Goal: Information Seeking & Learning: Learn about a topic

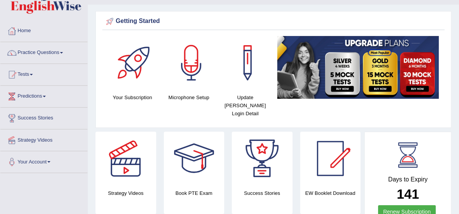
scroll to position [14, 0]
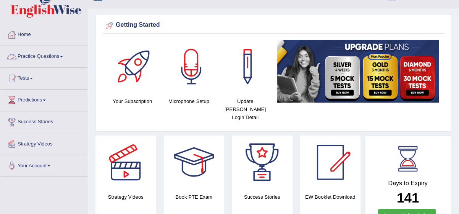
click at [64, 54] on link "Practice Questions" at bounding box center [43, 55] width 87 height 19
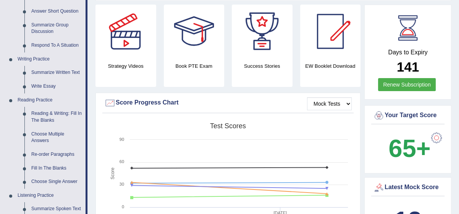
scroll to position [153, 0]
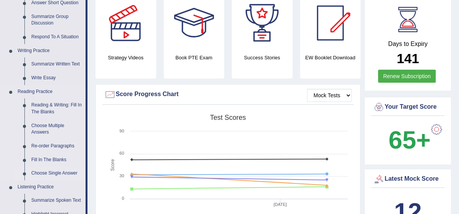
click at [59, 172] on link "Choose Single Answer" at bounding box center [57, 173] width 58 height 14
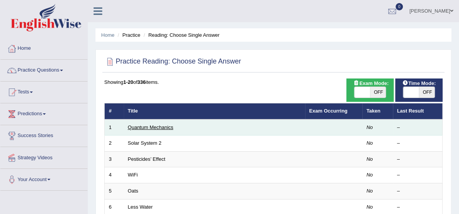
click at [145, 127] on link "Quantum Mechanics" at bounding box center [150, 127] width 45 height 6
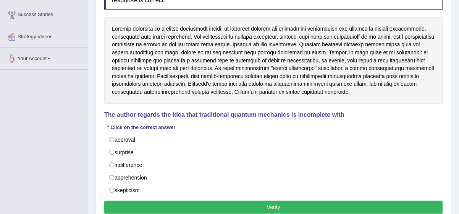
scroll to position [125, 0]
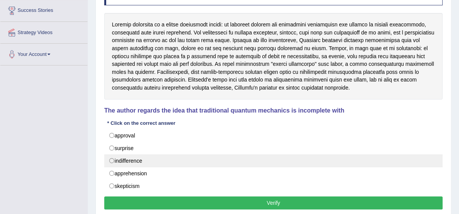
click at [130, 158] on label "indifference" at bounding box center [273, 160] width 339 height 13
radio input "true"
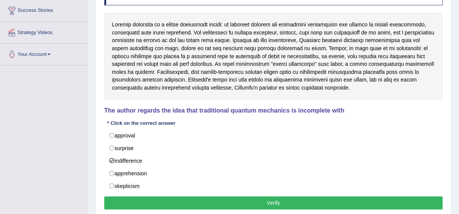
click at [136, 203] on button "Verify" at bounding box center [273, 202] width 339 height 13
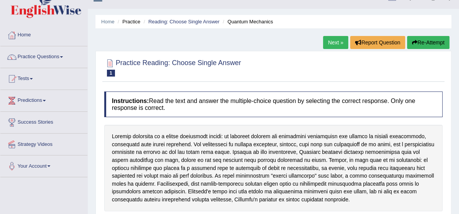
scroll to position [7, 0]
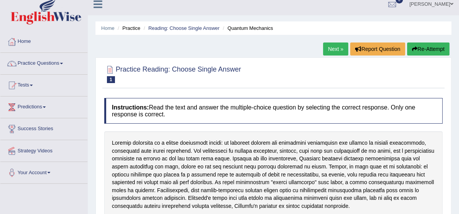
click at [333, 50] on link "Next »" at bounding box center [335, 48] width 25 height 13
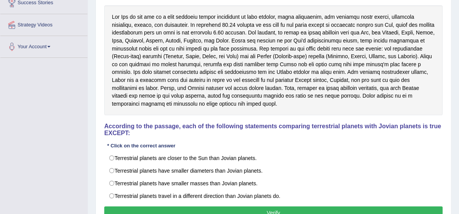
scroll to position [139, 0]
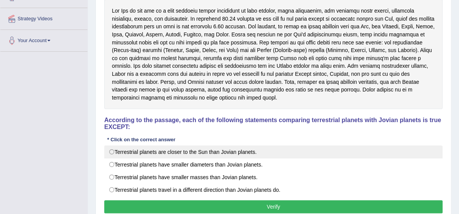
click at [111, 146] on label "Terrestrial planets are closer to the Sun than Jovian planets." at bounding box center [273, 151] width 339 height 13
radio input "true"
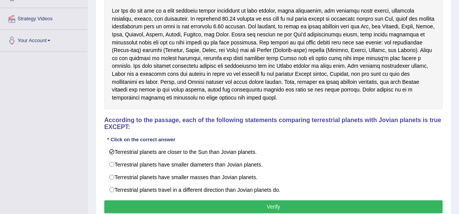
click at [136, 201] on button "Verify" at bounding box center [273, 206] width 339 height 13
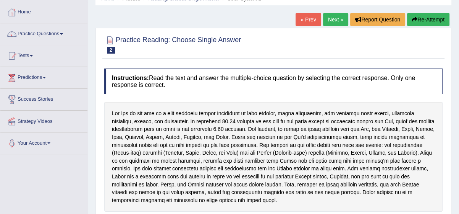
scroll to position [28, 0]
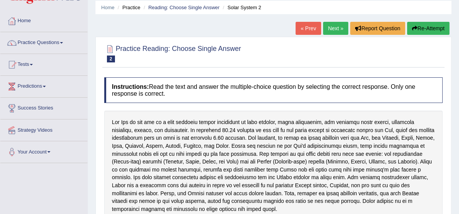
click at [334, 30] on link "Next »" at bounding box center [335, 28] width 25 height 13
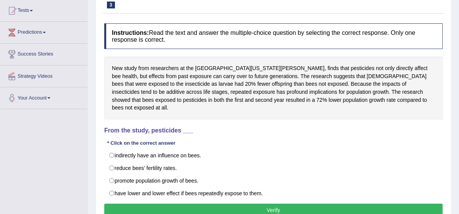
scroll to position [83, 0]
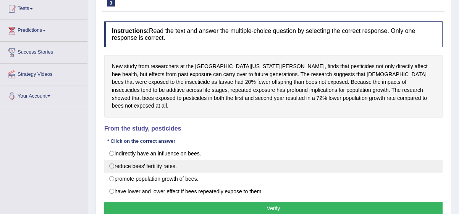
click at [111, 159] on label "reduce bees’ fertility rates." at bounding box center [273, 165] width 339 height 13
radio input "true"
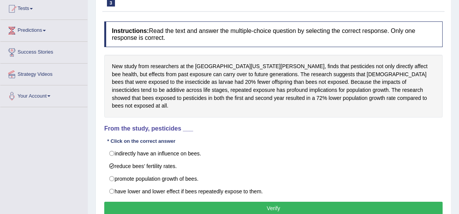
click at [155, 201] on button "Verify" at bounding box center [273, 207] width 339 height 13
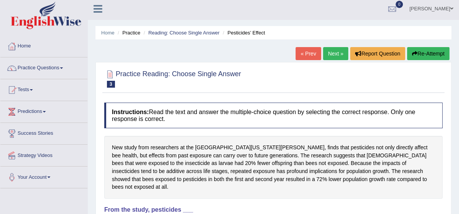
scroll to position [0, 0]
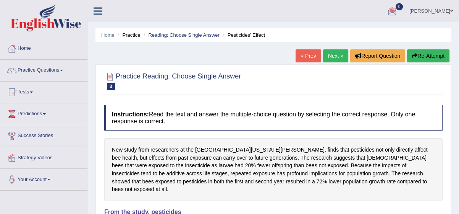
click at [332, 57] on link "Next »" at bounding box center [335, 55] width 25 height 13
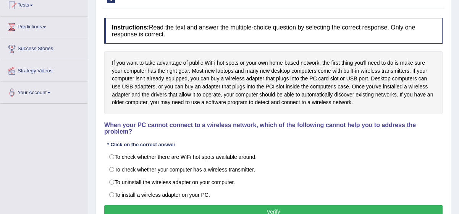
scroll to position [97, 0]
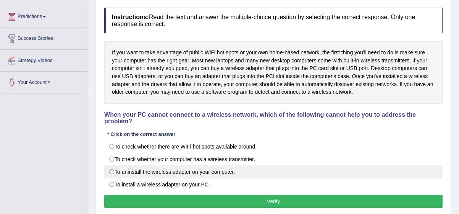
click at [113, 165] on label "To uninstall the wireless adapter on your computer." at bounding box center [273, 171] width 339 height 13
radio input "true"
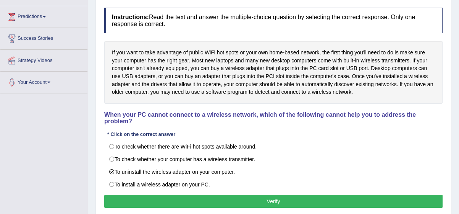
click at [138, 195] on button "Verify" at bounding box center [273, 201] width 339 height 13
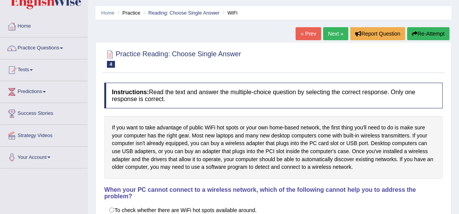
scroll to position [14, 0]
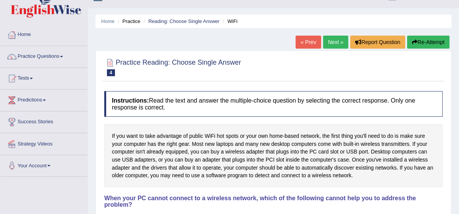
click at [329, 40] on link "Next »" at bounding box center [335, 42] width 25 height 13
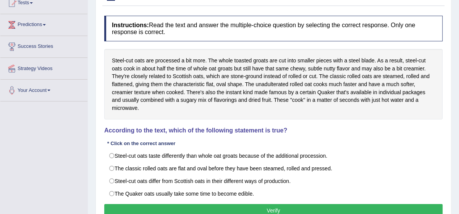
scroll to position [97, 0]
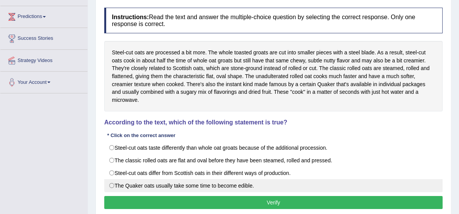
click at [239, 183] on label "The Quaker oats usually take some time to become edible." at bounding box center [273, 185] width 339 height 13
radio input "true"
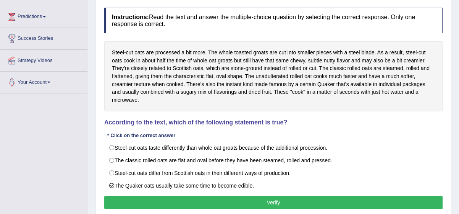
click at [238, 196] on button "Verify" at bounding box center [273, 202] width 339 height 13
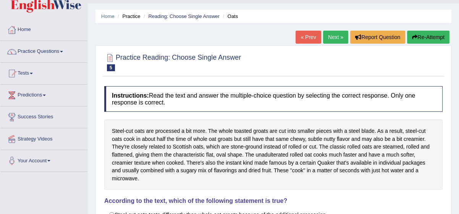
scroll to position [14, 0]
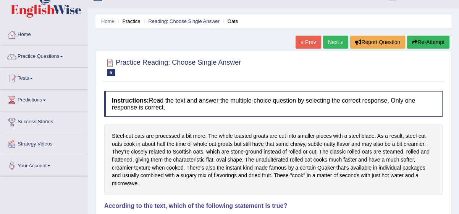
click at [330, 42] on link "Next »" at bounding box center [335, 42] width 25 height 13
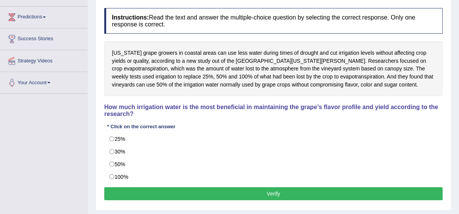
scroll to position [97, 0]
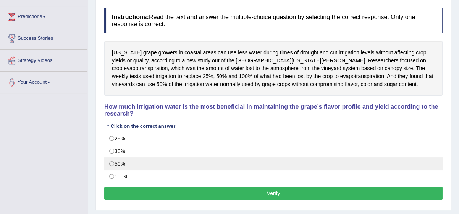
click at [112, 162] on label "50%" at bounding box center [273, 163] width 339 height 13
radio input "true"
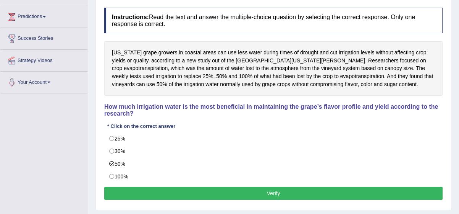
click at [151, 188] on button "Verify" at bounding box center [273, 193] width 339 height 13
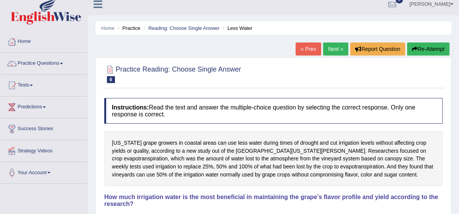
scroll to position [0, 0]
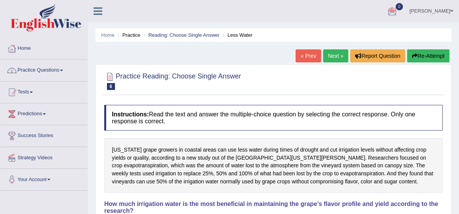
click at [65, 68] on link "Practice Questions" at bounding box center [43, 69] width 87 height 19
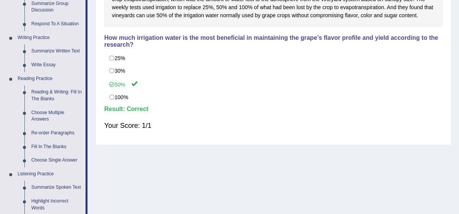
scroll to position [167, 0]
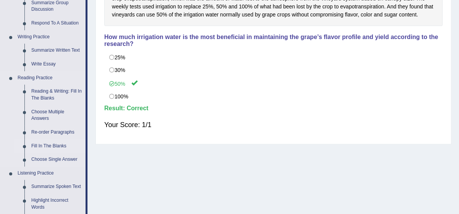
click at [43, 145] on link "Fill In The Blanks" at bounding box center [57, 146] width 58 height 14
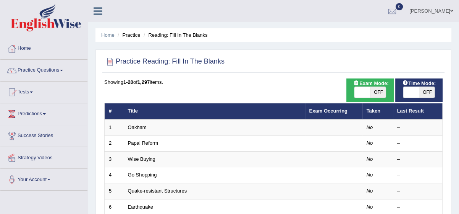
click at [136, 128] on link "Oakham" at bounding box center [137, 127] width 19 height 6
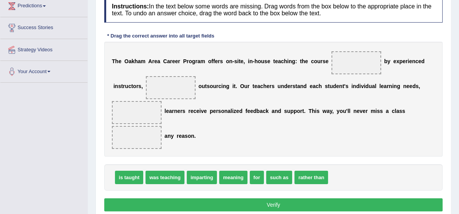
scroll to position [104, 0]
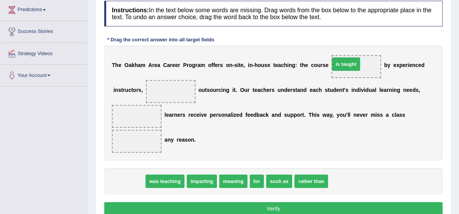
drag, startPoint x: 131, startPoint y: 182, endPoint x: 348, endPoint y: 65, distance: 246.4
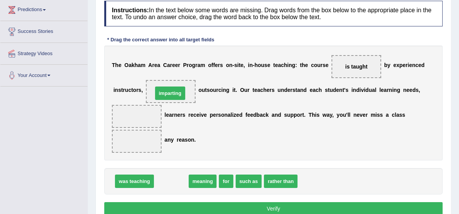
drag, startPoint x: 166, startPoint y: 181, endPoint x: 165, endPoint y: 93, distance: 87.9
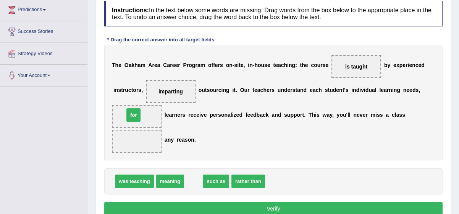
drag, startPoint x: 192, startPoint y: 183, endPoint x: 132, endPoint y: 117, distance: 89.3
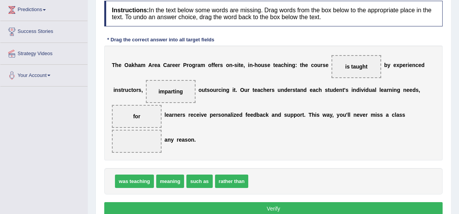
drag, startPoint x: 135, startPoint y: 110, endPoint x: 147, endPoint y: 122, distance: 16.8
click at [147, 122] on span "for" at bounding box center [137, 116] width 50 height 23
drag, startPoint x: 134, startPoint y: 114, endPoint x: 252, endPoint y: 183, distance: 136.6
drag, startPoint x: 252, startPoint y: 183, endPoint x: 135, endPoint y: 141, distance: 123.9
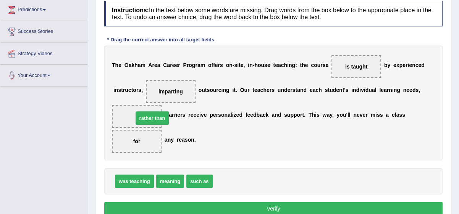
drag, startPoint x: 226, startPoint y: 180, endPoint x: 146, endPoint y: 118, distance: 101.2
click at [250, 205] on button "Verify" at bounding box center [273, 208] width 339 height 13
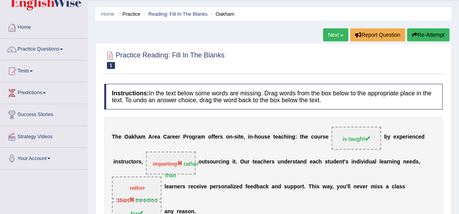
scroll to position [21, 0]
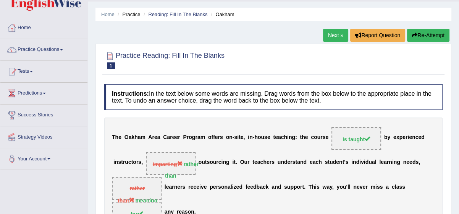
click at [338, 35] on link "Next »" at bounding box center [335, 35] width 25 height 13
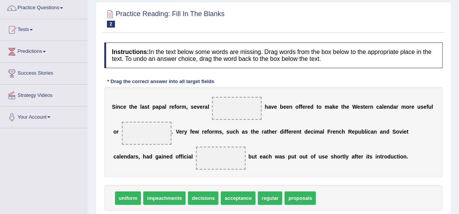
scroll to position [69, 0]
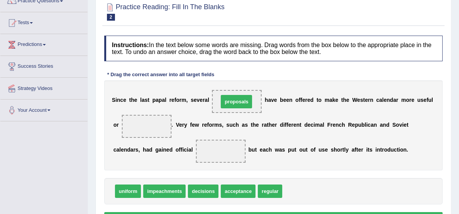
drag, startPoint x: 295, startPoint y: 189, endPoint x: 230, endPoint y: 99, distance: 110.1
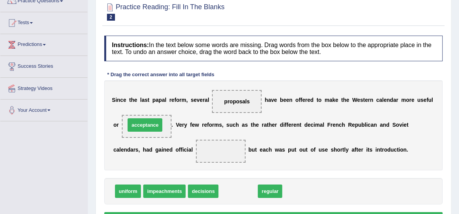
drag, startPoint x: 235, startPoint y: 188, endPoint x: 141, endPoint y: 122, distance: 114.3
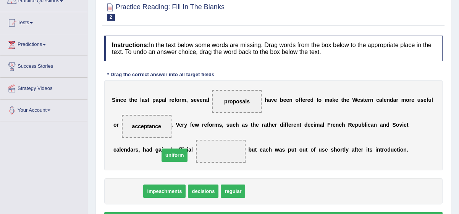
drag, startPoint x: 121, startPoint y: 190, endPoint x: 169, endPoint y: 153, distance: 60.2
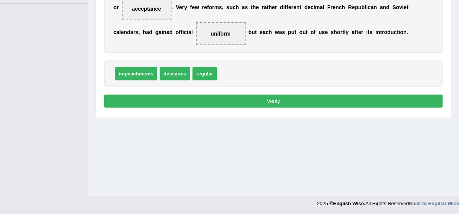
scroll to position [187, 0]
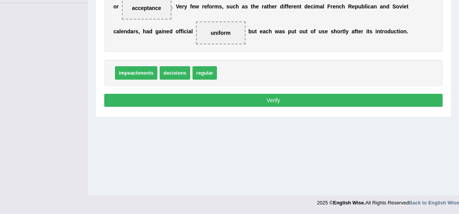
click at [406, 97] on button "Verify" at bounding box center [273, 100] width 339 height 13
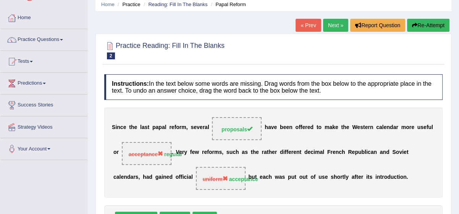
scroll to position [21, 0]
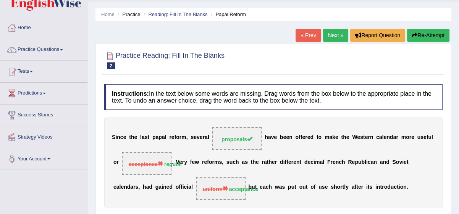
click at [331, 35] on link "Next »" at bounding box center [335, 35] width 25 height 13
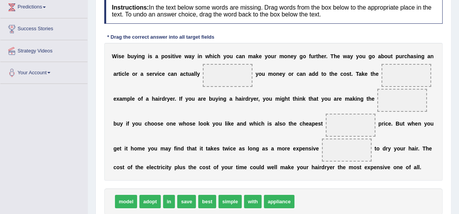
scroll to position [111, 0]
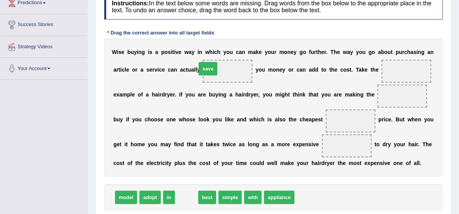
drag, startPoint x: 182, startPoint y: 195, endPoint x: 203, endPoint y: 67, distance: 130.2
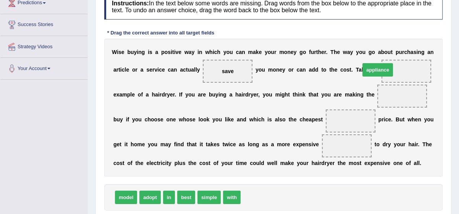
drag, startPoint x: 250, startPoint y: 196, endPoint x: 370, endPoint y: 69, distance: 174.7
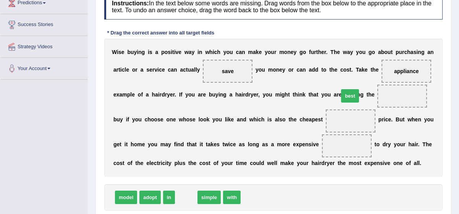
drag, startPoint x: 183, startPoint y: 194, endPoint x: 347, endPoint y: 93, distance: 192.7
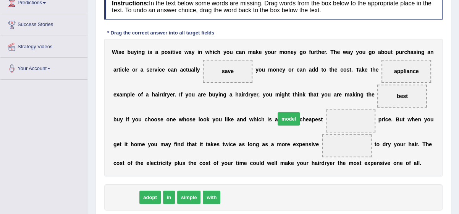
drag, startPoint x: 130, startPoint y: 195, endPoint x: 292, endPoint y: 117, distance: 180.7
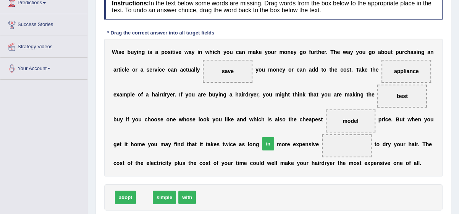
drag, startPoint x: 140, startPoint y: 194, endPoint x: 263, endPoint y: 141, distance: 134.8
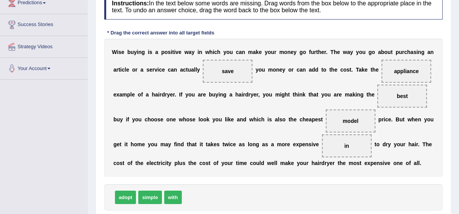
scroll to position [125, 0]
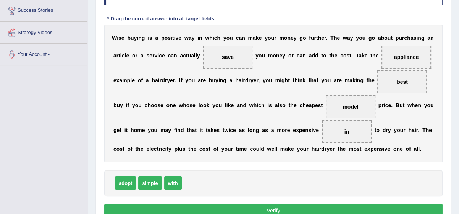
click at [430, 209] on button "Verify" at bounding box center [273, 210] width 339 height 13
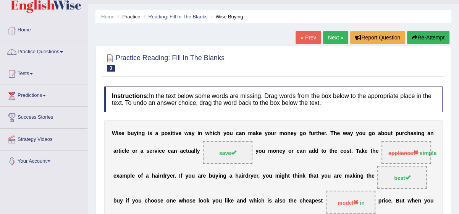
scroll to position [14, 0]
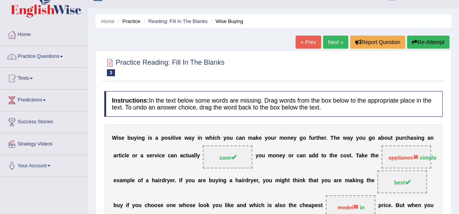
click at [334, 41] on link "Next »" at bounding box center [335, 42] width 25 height 13
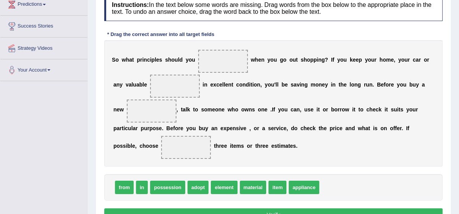
scroll to position [111, 0]
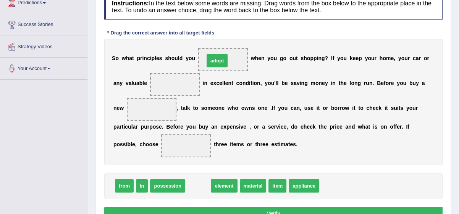
drag, startPoint x: 194, startPoint y: 183, endPoint x: 213, endPoint y: 58, distance: 126.4
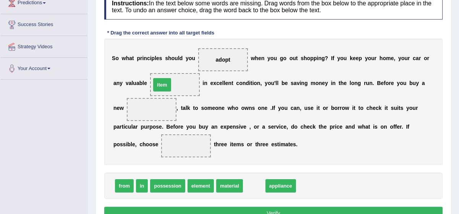
drag, startPoint x: 245, startPoint y: 183, endPoint x: 153, endPoint y: 83, distance: 136.6
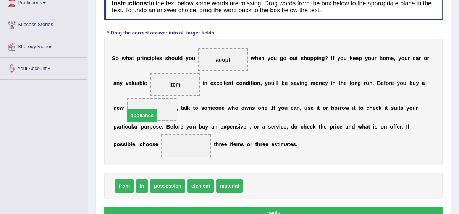
drag, startPoint x: 256, startPoint y: 185, endPoint x: 138, endPoint y: 115, distance: 137.8
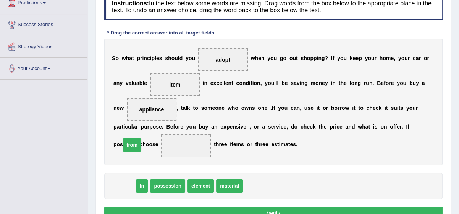
drag, startPoint x: 121, startPoint y: 185, endPoint x: 129, endPoint y: 143, distance: 42.1
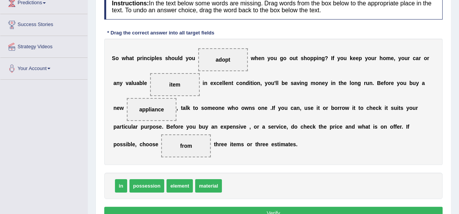
click at [394, 208] on button "Verify" at bounding box center [273, 212] width 339 height 13
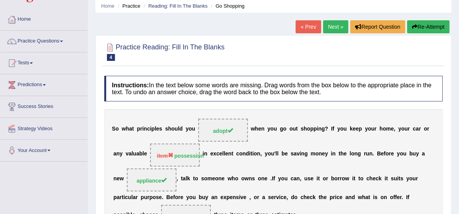
scroll to position [28, 0]
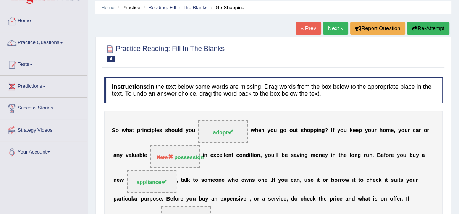
click at [334, 23] on link "Next »" at bounding box center [335, 28] width 25 height 13
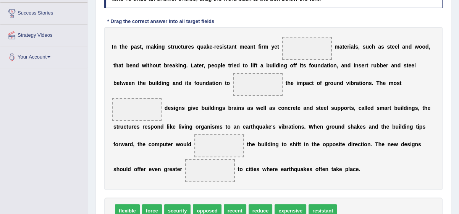
scroll to position [125, 0]
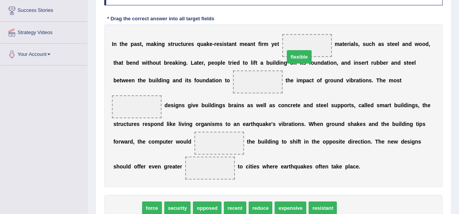
drag, startPoint x: 120, startPoint y: 192, endPoint x: 292, endPoint y: 41, distance: 228.9
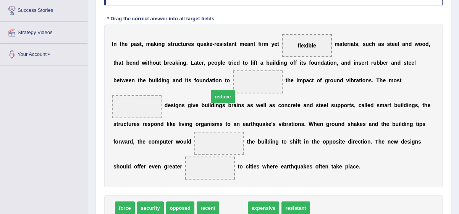
drag, startPoint x: 230, startPoint y: 193, endPoint x: 220, endPoint y: 82, distance: 111.7
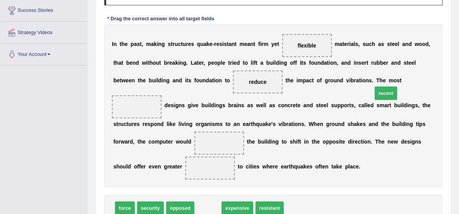
drag, startPoint x: 203, startPoint y: 196, endPoint x: 381, endPoint y: 81, distance: 211.8
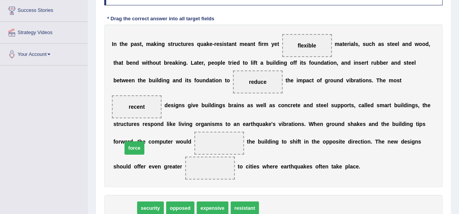
drag, startPoint x: 123, startPoint y: 192, endPoint x: 132, endPoint y: 133, distance: 60.4
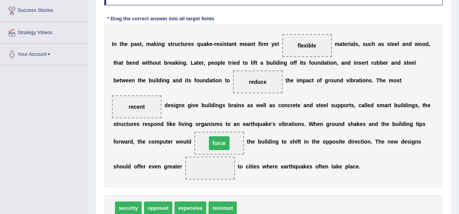
click at [209, 136] on span "force" at bounding box center [219, 143] width 21 height 14
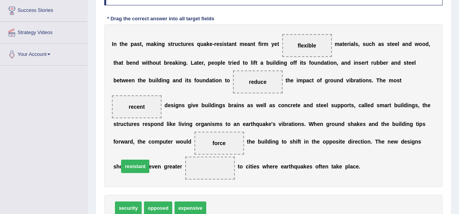
drag, startPoint x: 218, startPoint y: 196, endPoint x: 131, endPoint y: 154, distance: 96.9
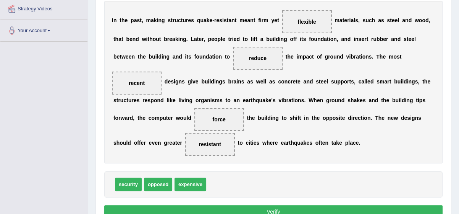
scroll to position [153, 0]
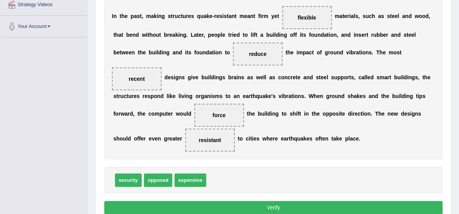
click at [427, 201] on button "Verify" at bounding box center [273, 207] width 339 height 13
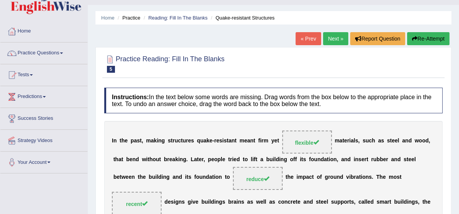
scroll to position [14, 0]
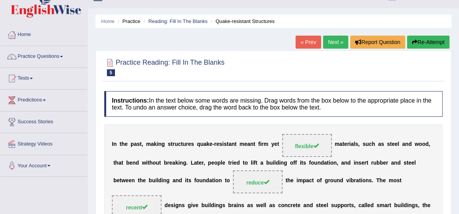
click at [331, 41] on link "Next »" at bounding box center [335, 42] width 25 height 13
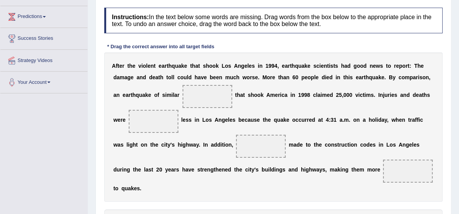
scroll to position [111, 0]
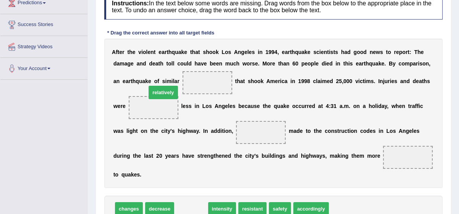
drag, startPoint x: 187, startPoint y: 195, endPoint x: 159, endPoint y: 79, distance: 119.5
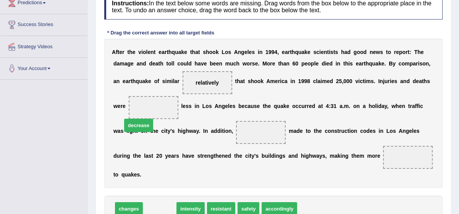
drag, startPoint x: 153, startPoint y: 198, endPoint x: 132, endPoint y: 114, distance: 85.9
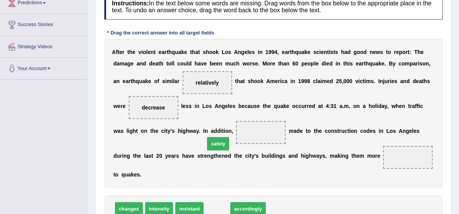
drag, startPoint x: 214, startPoint y: 197, endPoint x: 216, endPoint y: 131, distance: 65.8
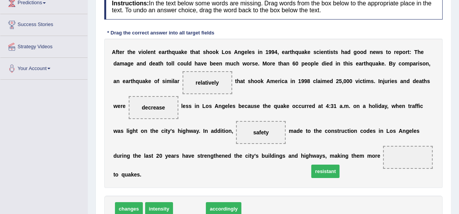
drag, startPoint x: 193, startPoint y: 196, endPoint x: 331, endPoint y: 159, distance: 142.2
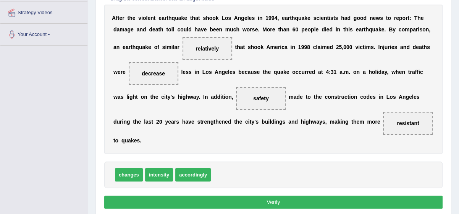
scroll to position [153, 0]
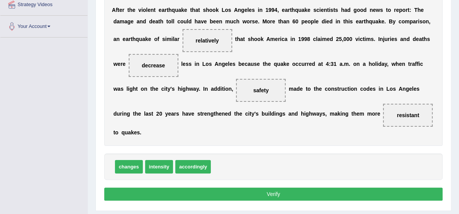
click at [425, 187] on button "Verify" at bounding box center [273, 193] width 339 height 13
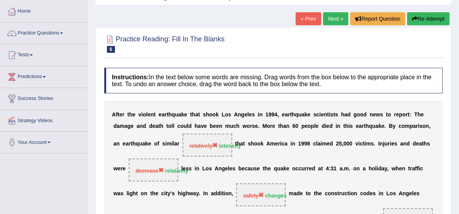
scroll to position [28, 0]
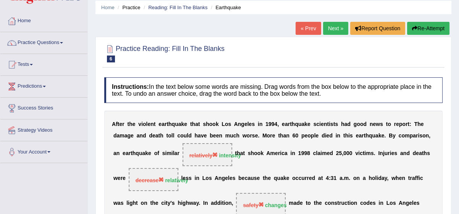
click at [333, 30] on link "Next »" at bounding box center [335, 28] width 25 height 13
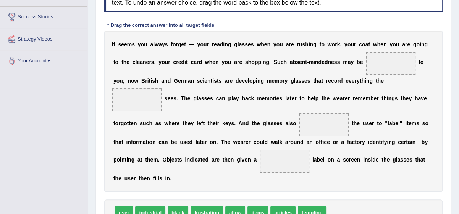
scroll to position [125, 0]
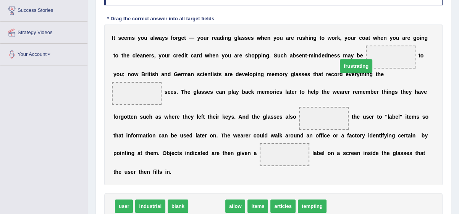
drag, startPoint x: 205, startPoint y: 194, endPoint x: 354, endPoint y: 54, distance: 204.7
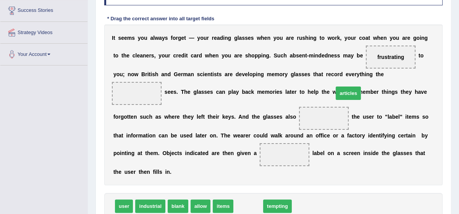
drag, startPoint x: 247, startPoint y: 193, endPoint x: 347, endPoint y: 80, distance: 150.8
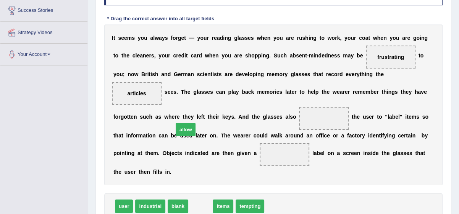
drag, startPoint x: 196, startPoint y: 192, endPoint x: 181, endPoint y: 116, distance: 77.9
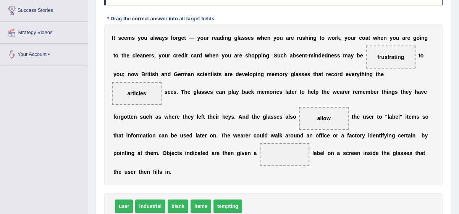
drag, startPoint x: 192, startPoint y: 192, endPoint x: 166, endPoint y: 150, distance: 49.6
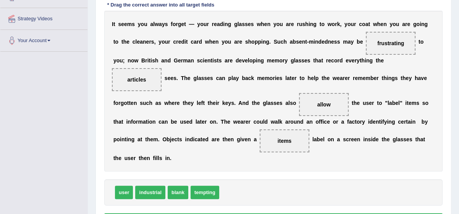
scroll to position [153, 0]
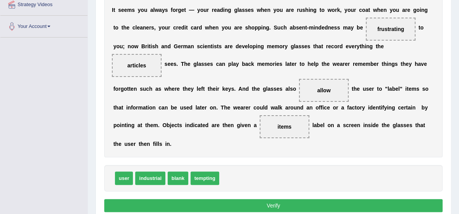
click at [413, 199] on button "Verify" at bounding box center [273, 205] width 339 height 13
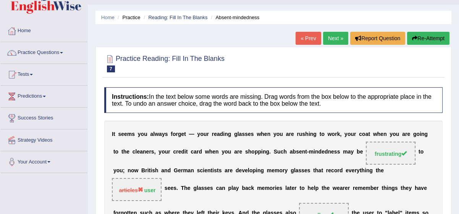
scroll to position [14, 0]
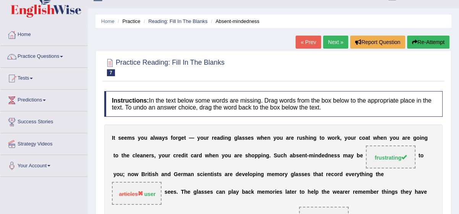
click at [332, 40] on link "Next »" at bounding box center [335, 42] width 25 height 13
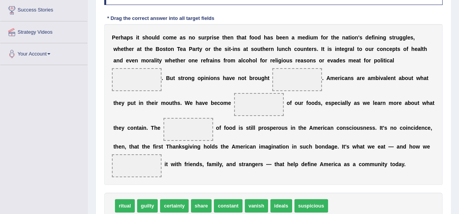
scroll to position [139, 0]
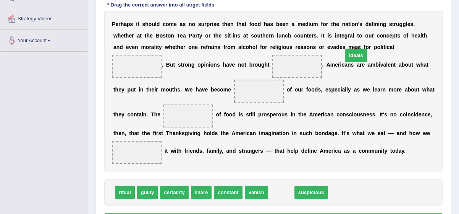
drag, startPoint x: 277, startPoint y: 191, endPoint x: 352, endPoint y: 54, distance: 156.3
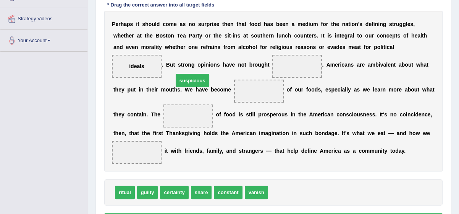
drag, startPoint x: 279, startPoint y: 189, endPoint x: 184, endPoint y: 77, distance: 146.4
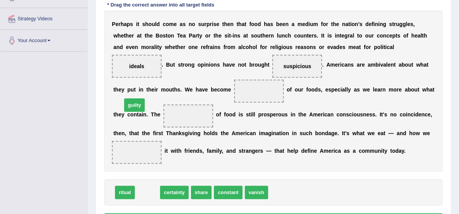
drag, startPoint x: 149, startPoint y: 191, endPoint x: 136, endPoint y: 104, distance: 87.7
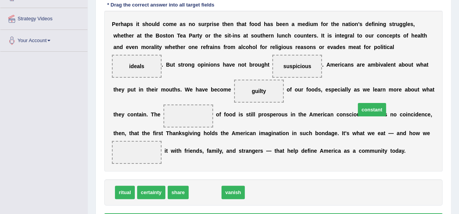
drag, startPoint x: 204, startPoint y: 191, endPoint x: 373, endPoint y: 107, distance: 189.2
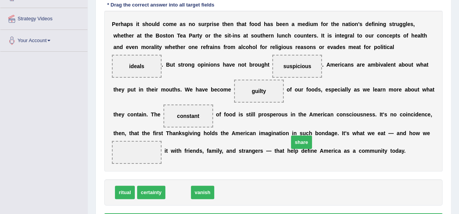
drag, startPoint x: 175, startPoint y: 189, endPoint x: 299, endPoint y: 139, distance: 133.2
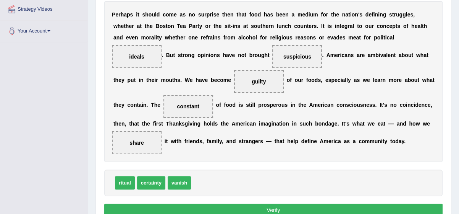
scroll to position [153, 0]
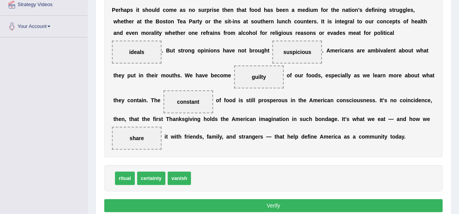
click at [437, 201] on button "Verify" at bounding box center [273, 205] width 339 height 13
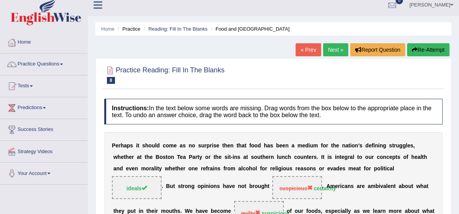
scroll to position [0, 0]
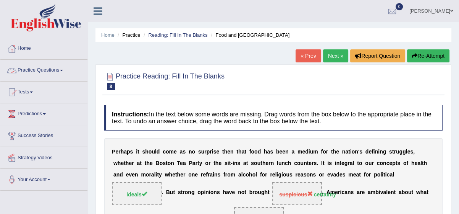
click at [59, 70] on link "Practice Questions" at bounding box center [43, 69] width 87 height 19
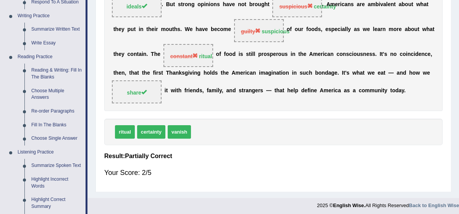
scroll to position [195, 0]
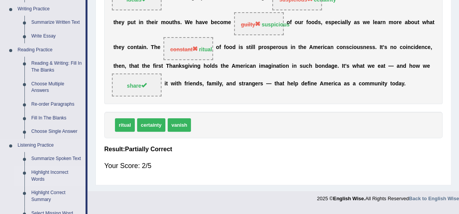
click at [45, 178] on link "Highlight Incorrect Words" at bounding box center [57, 176] width 58 height 20
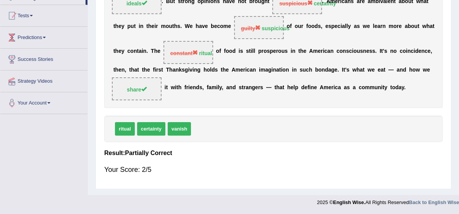
scroll to position [153, 0]
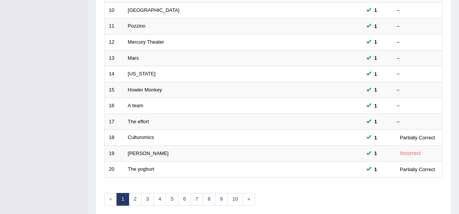
scroll to position [264, 0]
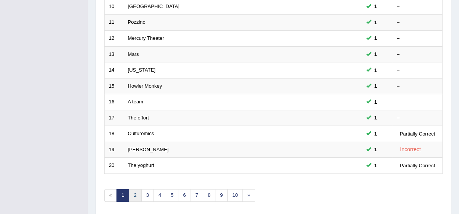
click at [133, 192] on link "2" at bounding box center [135, 195] width 13 height 13
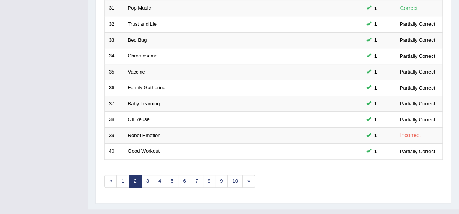
scroll to position [291, 0]
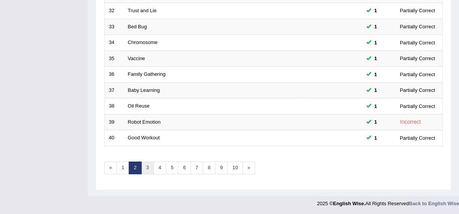
click at [148, 165] on link "3" at bounding box center [147, 167] width 13 height 13
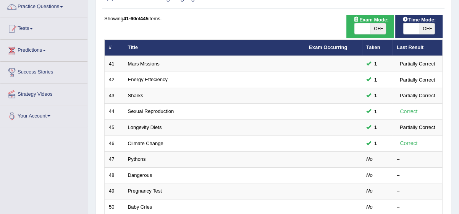
scroll to position [69, 0]
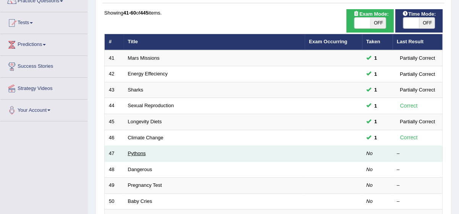
click at [138, 154] on link "Pythons" at bounding box center [137, 153] width 18 height 6
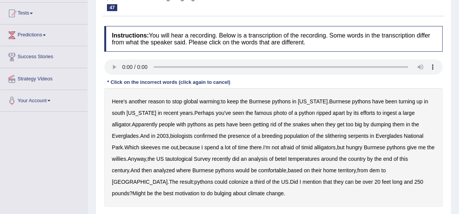
scroll to position [83, 0]
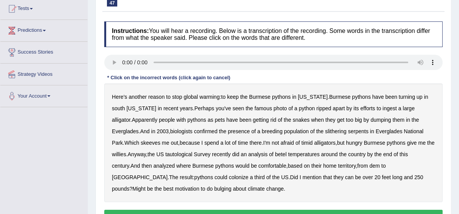
click at [361, 110] on b "efforts" at bounding box center [368, 108] width 15 height 6
click at [154, 164] on b "analyzed" at bounding box center [164, 165] width 21 height 6
click at [232, 185] on b "bulging" at bounding box center [222, 188] width 17 height 6
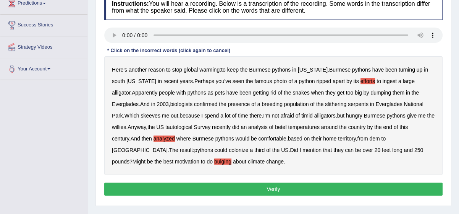
scroll to position [111, 0]
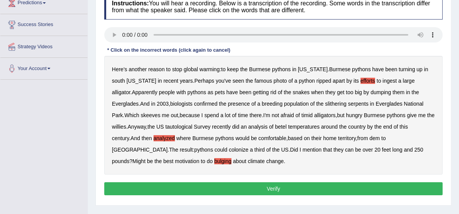
click at [420, 189] on button "Verify" at bounding box center [273, 188] width 339 height 13
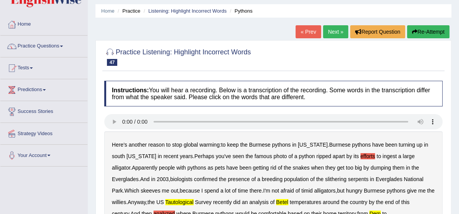
scroll to position [14, 0]
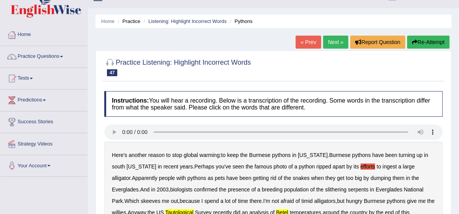
click at [338, 39] on link "Next »" at bounding box center [335, 42] width 25 height 13
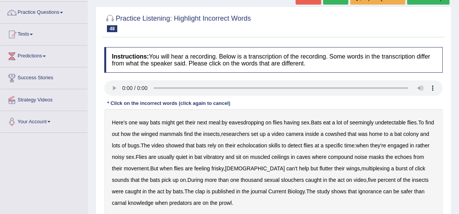
scroll to position [69, 0]
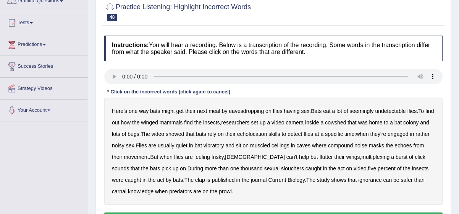
click at [270, 145] on b "muscled" at bounding box center [260, 145] width 20 height 6
click at [362, 157] on b "multiplexing" at bounding box center [376, 157] width 28 height 6
click at [195, 179] on b "clap" at bounding box center [200, 180] width 10 height 6
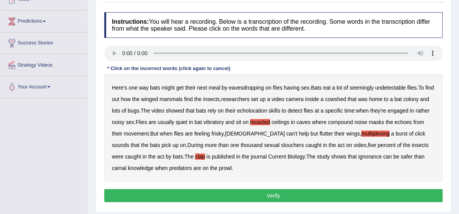
scroll to position [97, 0]
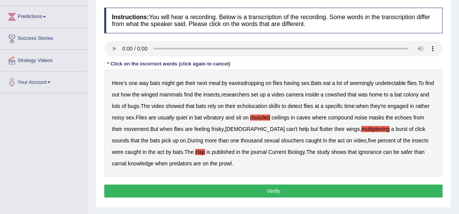
click at [436, 190] on button "Verify" at bounding box center [273, 190] width 339 height 13
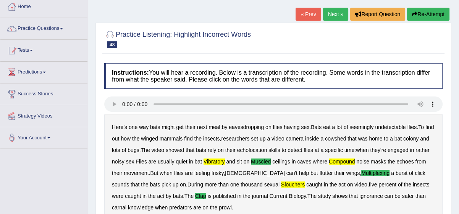
scroll to position [28, 0]
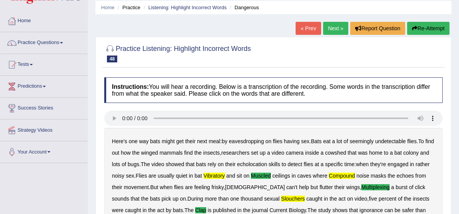
click at [336, 28] on link "Next »" at bounding box center [335, 28] width 25 height 13
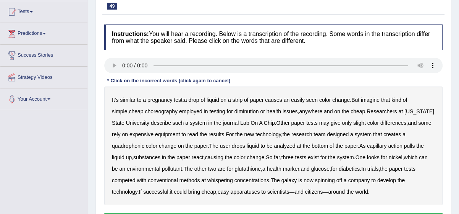
scroll to position [83, 0]
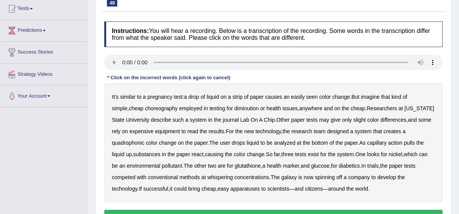
click at [235, 107] on b "diminution" at bounding box center [247, 108] width 24 height 6
click at [208, 177] on b "whispering" at bounding box center [221, 177] width 26 height 6
click at [230, 189] on b "apparatuses" at bounding box center [244, 188] width 29 height 6
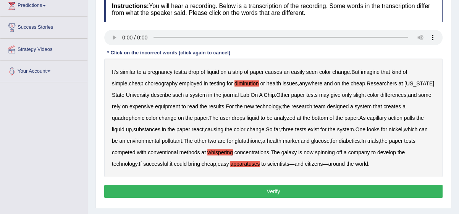
scroll to position [111, 0]
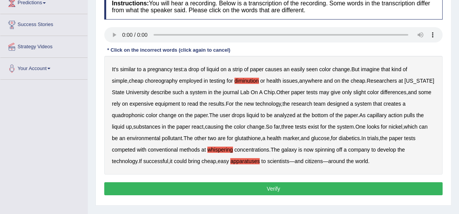
click at [421, 189] on button "Verify" at bounding box center [273, 188] width 339 height 13
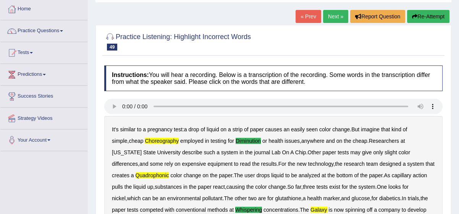
scroll to position [28, 0]
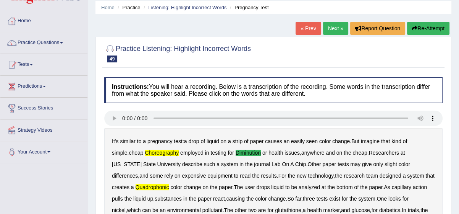
click at [334, 27] on link "Next »" at bounding box center [335, 28] width 25 height 13
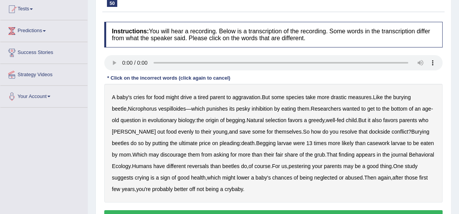
scroll to position [83, 0]
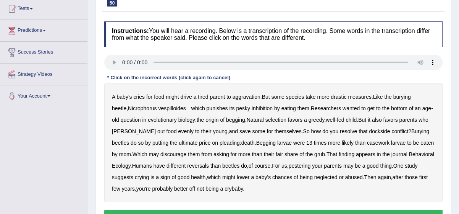
drag, startPoint x: 245, startPoint y: 109, endPoint x: 277, endPoint y: 113, distance: 32.0
click at [277, 113] on div "A baby's cries for food might drive a tired parent to aggravation . But some sp…" at bounding box center [273, 142] width 339 height 118
click at [252, 107] on b "inhibition" at bounding box center [262, 108] width 21 height 6
click at [369, 132] on b "dockside" at bounding box center [379, 131] width 21 height 6
click at [367, 143] on b "casework" at bounding box center [378, 143] width 23 height 6
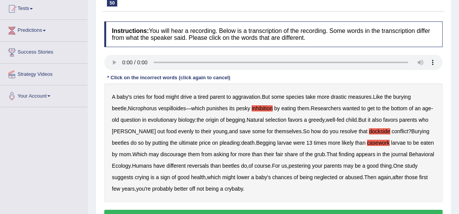
click at [409, 153] on b "Behavioral" at bounding box center [421, 154] width 25 height 6
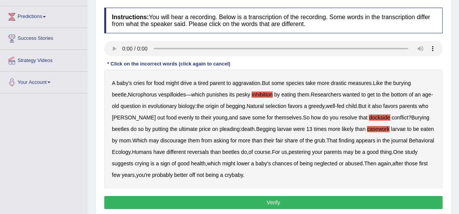
click at [414, 199] on button "Verify" at bounding box center [273, 202] width 339 height 13
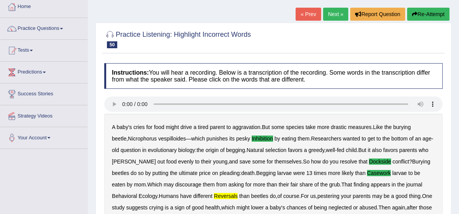
scroll to position [28, 0]
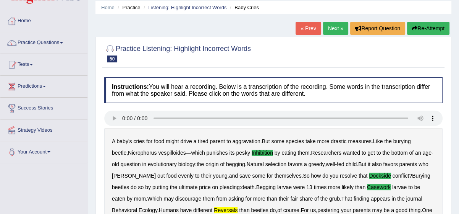
click at [336, 28] on link "Next »" at bounding box center [335, 28] width 25 height 13
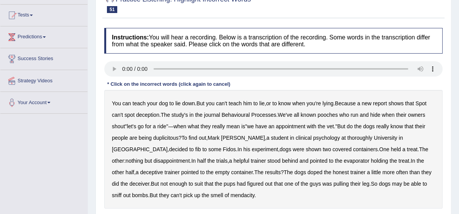
scroll to position [83, 0]
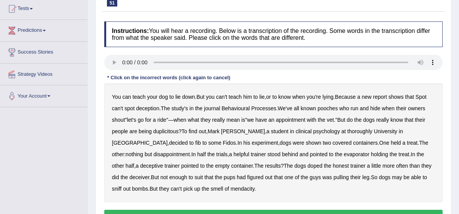
click at [347, 129] on b "thoroughly" at bounding box center [359, 131] width 25 height 6
click at [344, 154] on b "evaporator" at bounding box center [357, 154] width 26 height 6
click at [308, 165] on b "doped" at bounding box center [315, 165] width 15 height 6
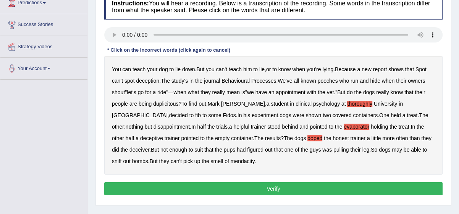
scroll to position [111, 0]
click at [422, 183] on button "Verify" at bounding box center [273, 188] width 339 height 13
